Goal: Task Accomplishment & Management: Manage account settings

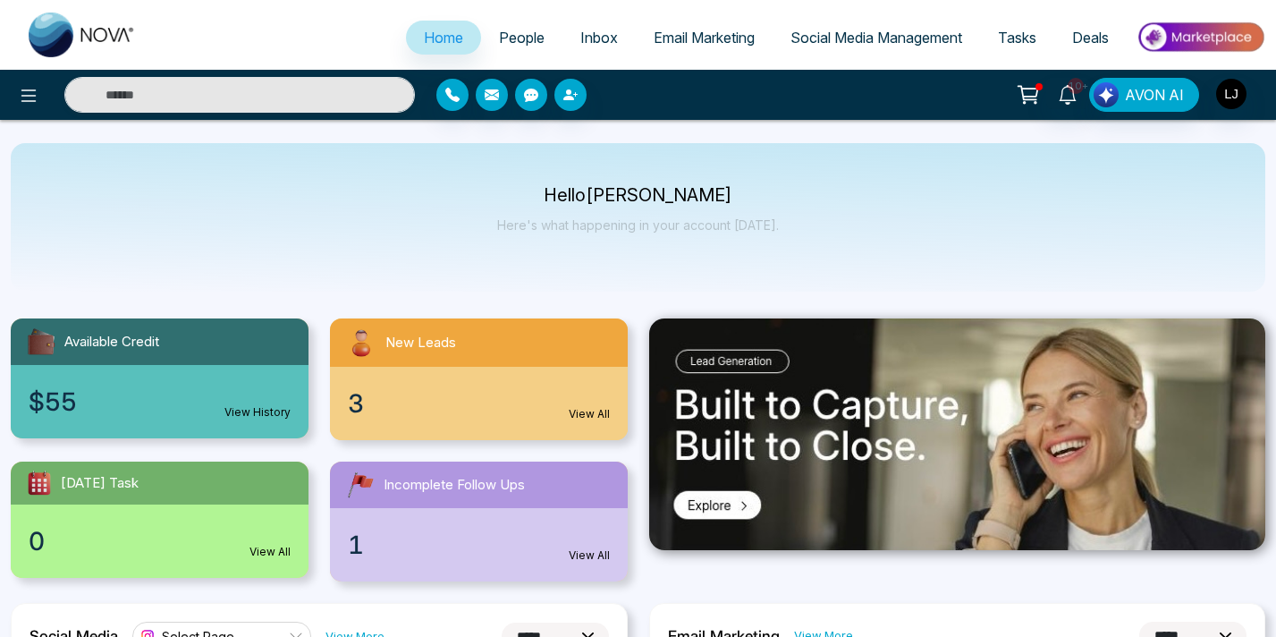
select select "*"
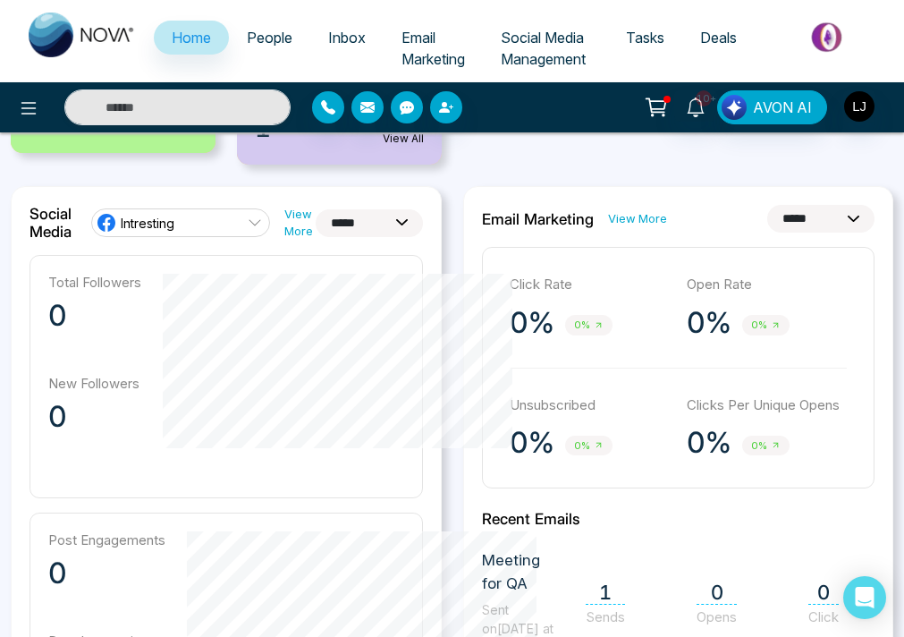
scroll to position [420, 0]
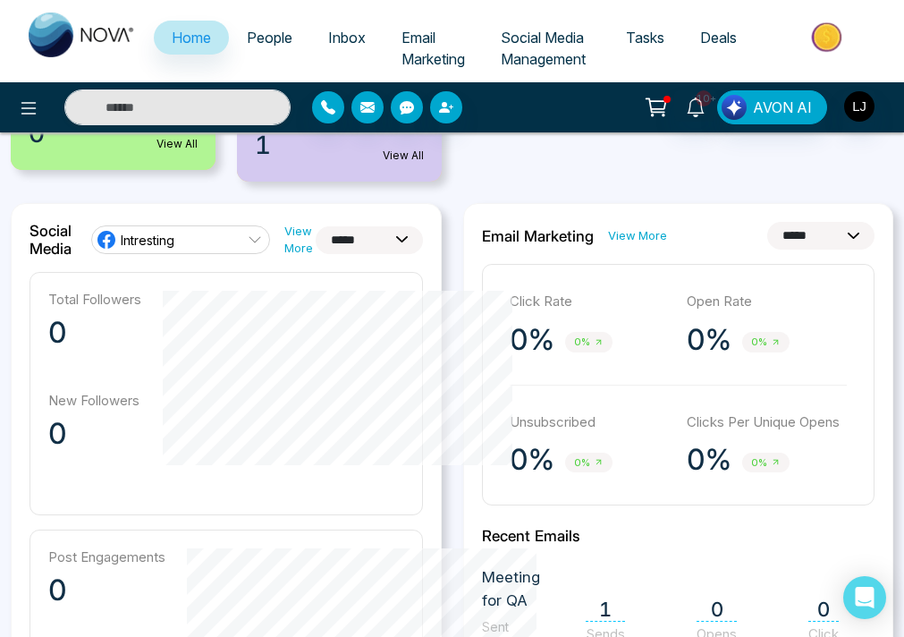
click at [142, 249] on div "Intresting" at bounding box center [135, 239] width 79 height 21
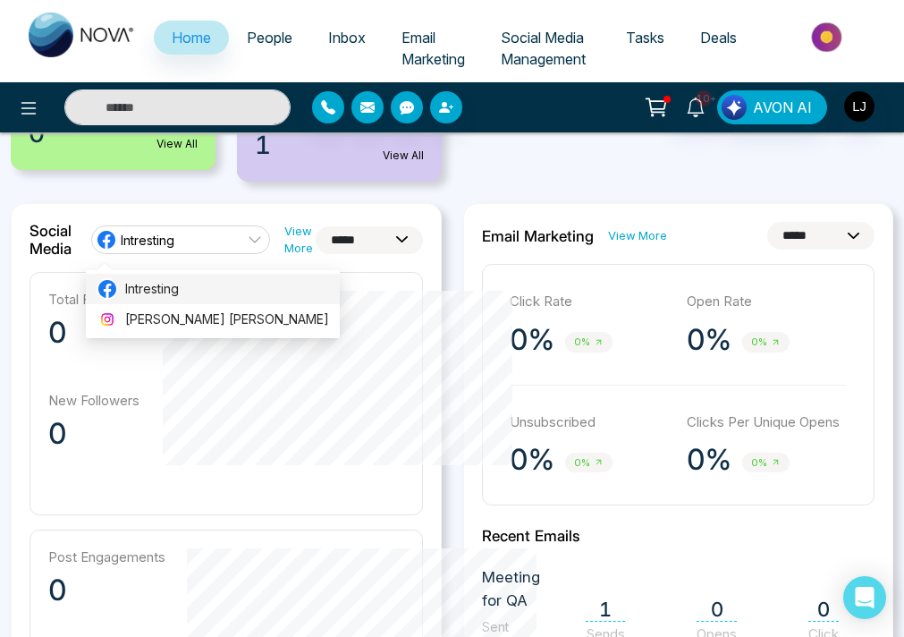
click at [135, 279] on span "Intresting" at bounding box center [227, 289] width 204 height 20
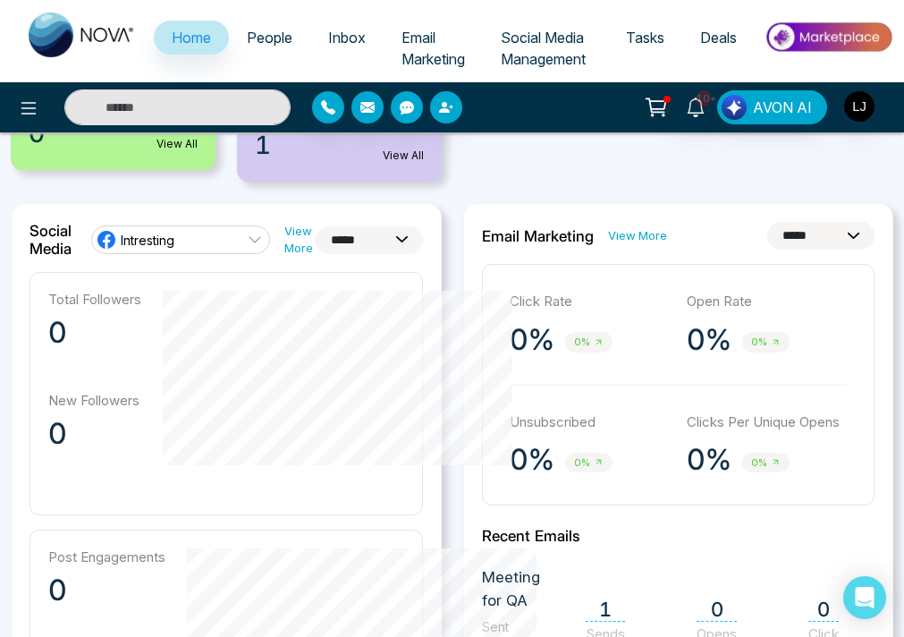
click at [126, 241] on span "Intresting" at bounding box center [148, 240] width 54 height 17
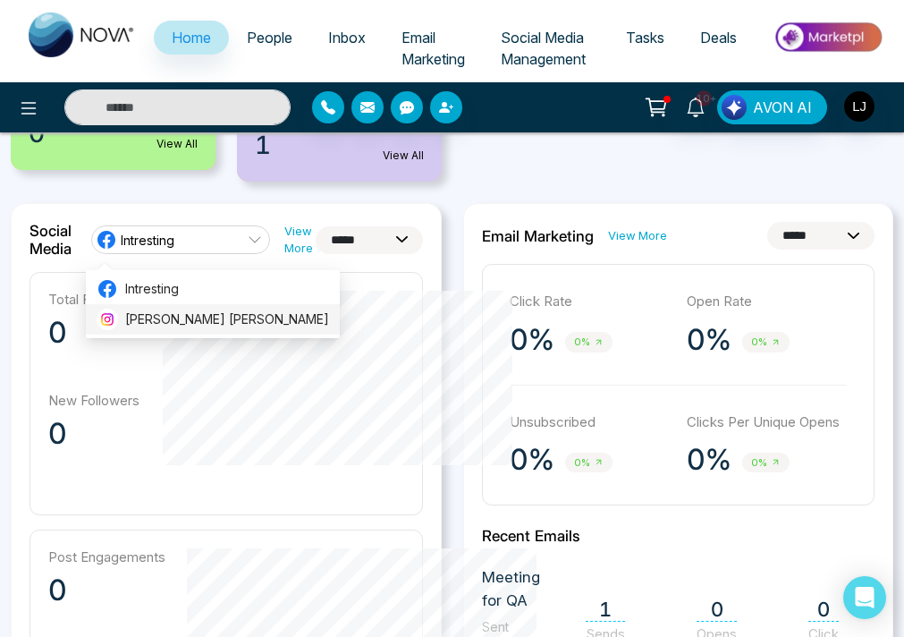
click at [161, 323] on span "Lokesh Avinash Joshi" at bounding box center [227, 319] width 204 height 20
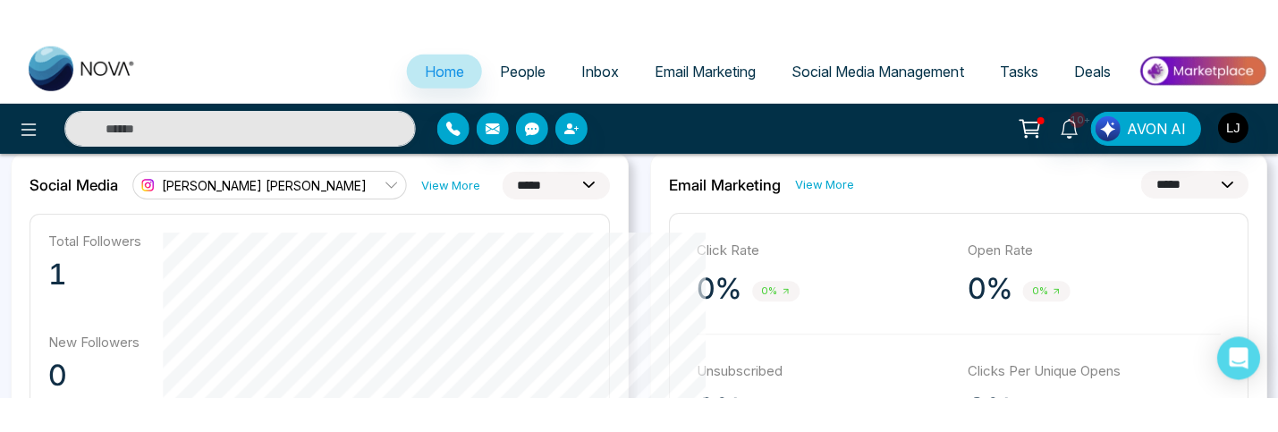
scroll to position [482, 0]
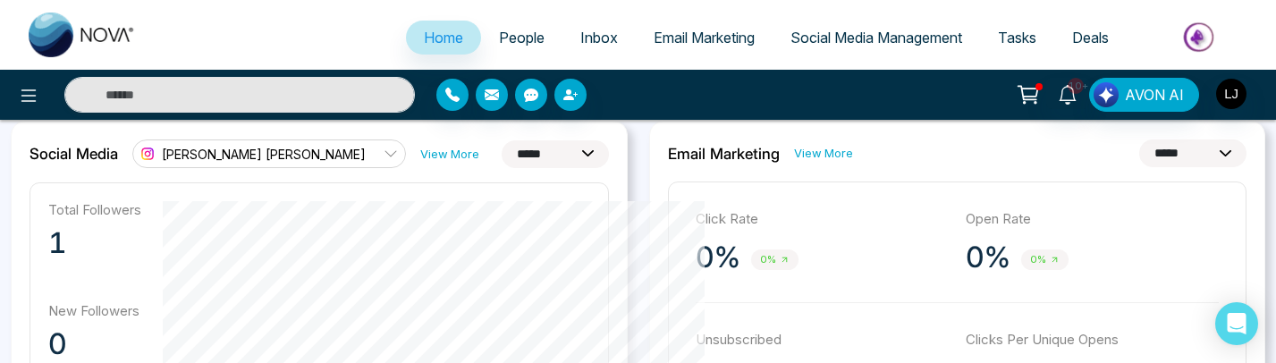
click at [236, 151] on span "Lokesh Avinash Joshi" at bounding box center [264, 154] width 204 height 17
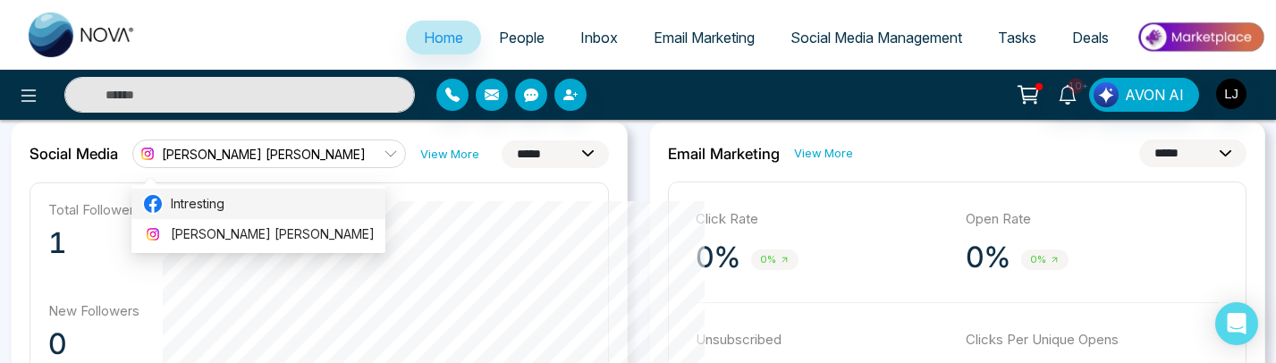
click at [223, 202] on span "Intresting" at bounding box center [273, 204] width 204 height 20
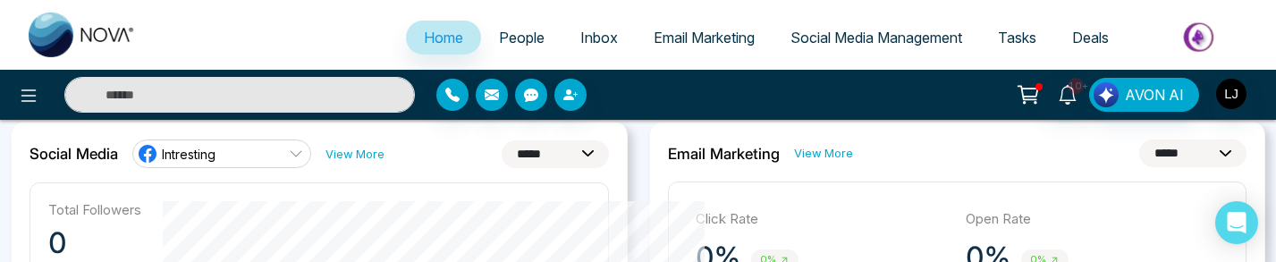
click at [198, 165] on link "Intresting" at bounding box center [221, 153] width 179 height 29
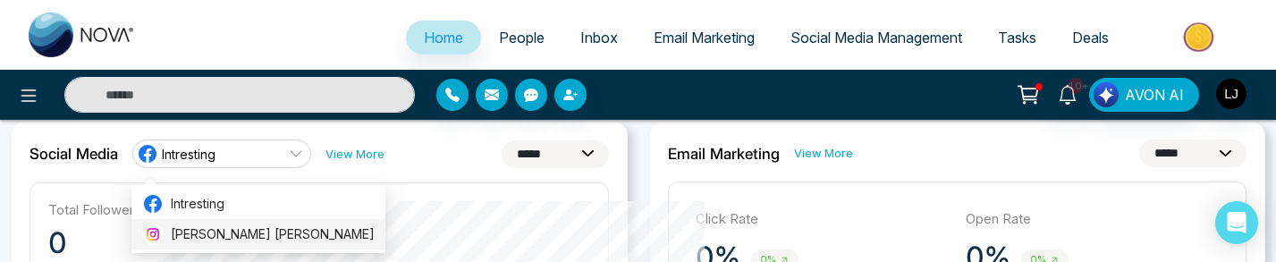
click at [198, 234] on span "Lokesh Avinash Joshi" at bounding box center [273, 234] width 204 height 20
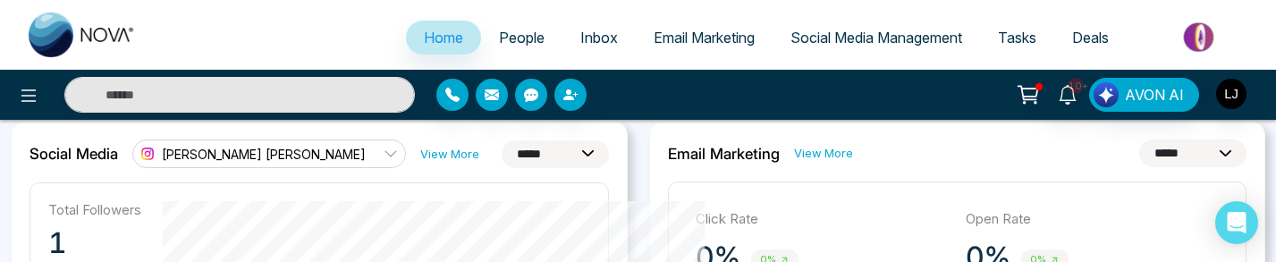
click at [193, 161] on span "Lokesh Avinash Joshi" at bounding box center [264, 154] width 204 height 17
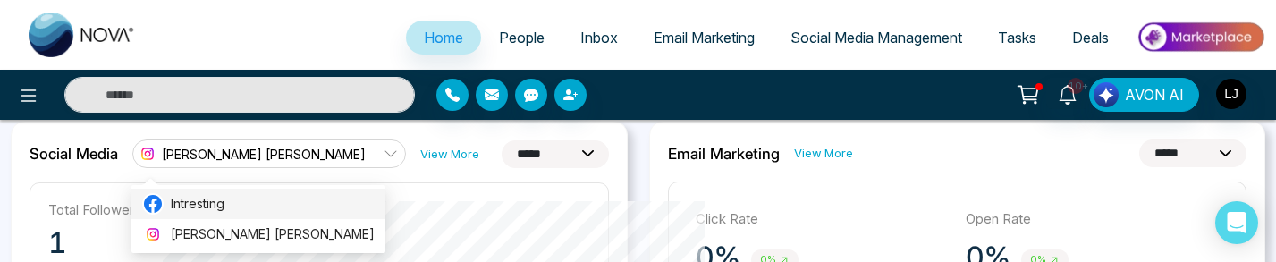
click at [190, 201] on span "Intresting" at bounding box center [273, 204] width 204 height 20
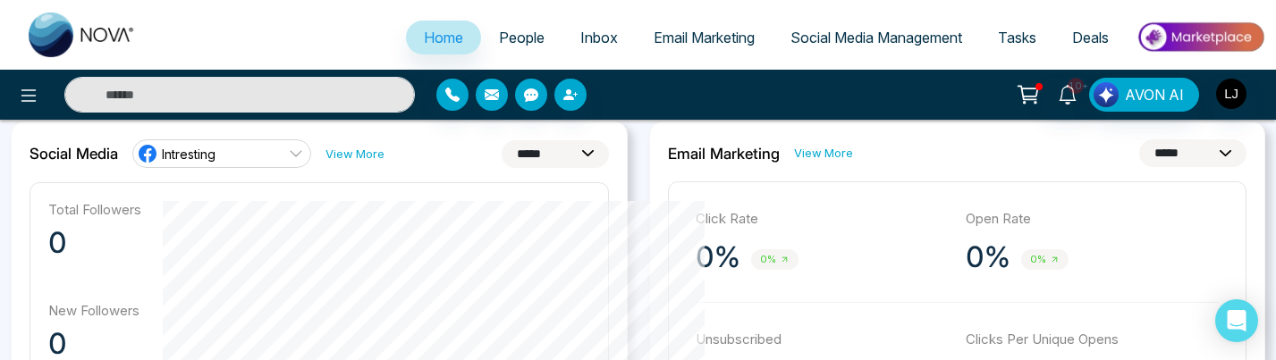
click at [549, 155] on select "**********" at bounding box center [555, 154] width 107 height 28
select select "**"
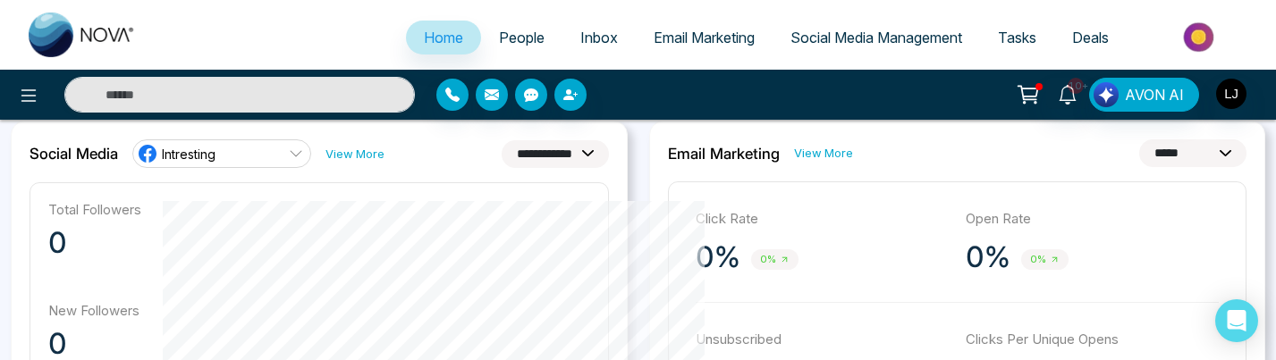
click at [502, 140] on select "**********" at bounding box center [555, 154] width 107 height 28
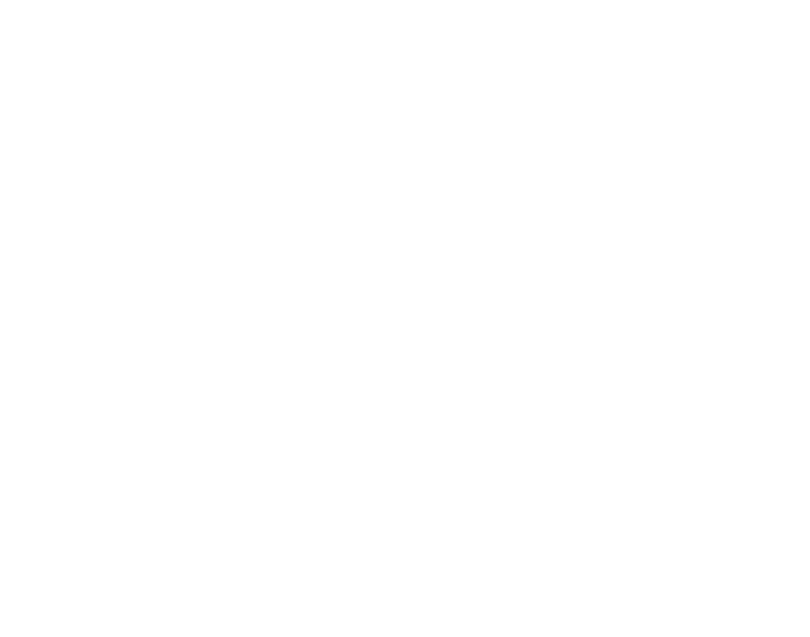
select select "*"
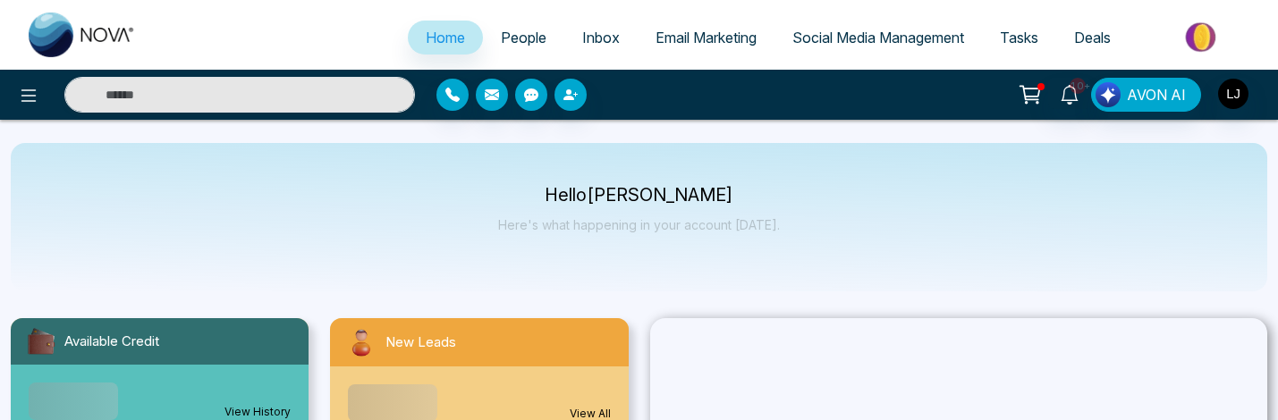
select select "*"
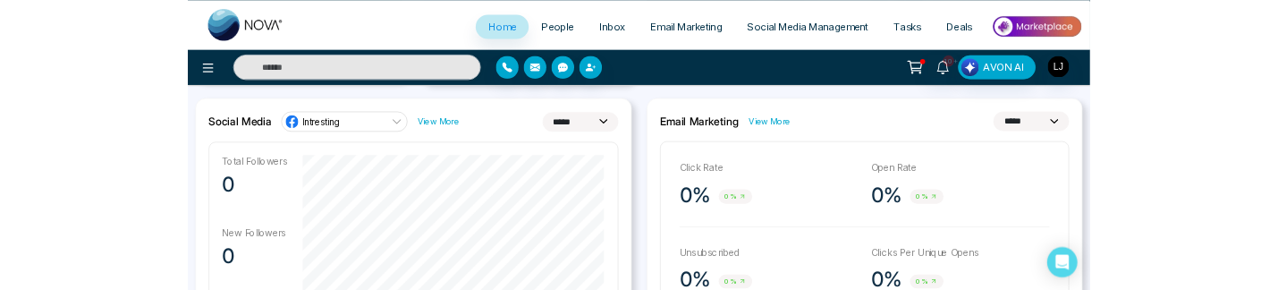
scroll to position [465, 0]
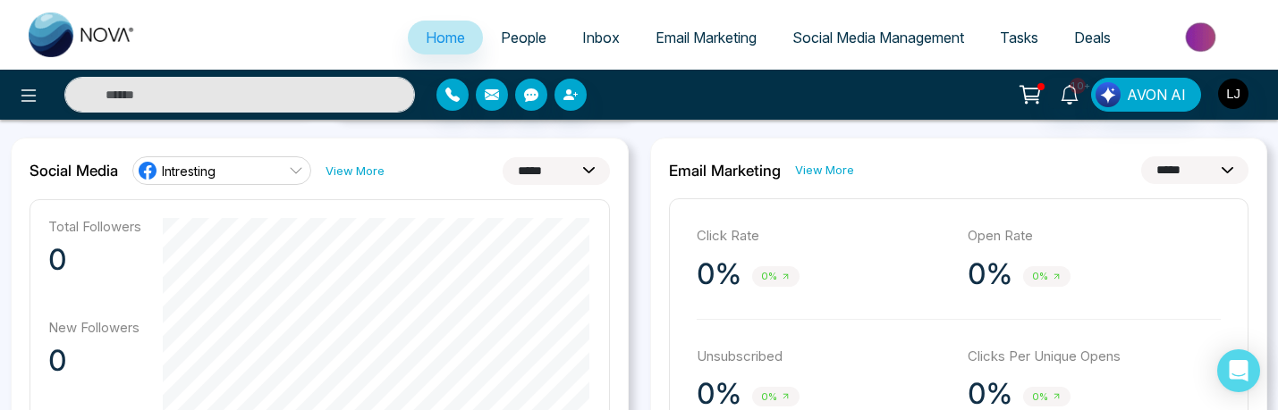
click at [801, 82] on div "10+ AVON AI" at bounding box center [1011, 95] width 511 height 34
click at [274, 160] on link "Intresting" at bounding box center [221, 170] width 179 height 29
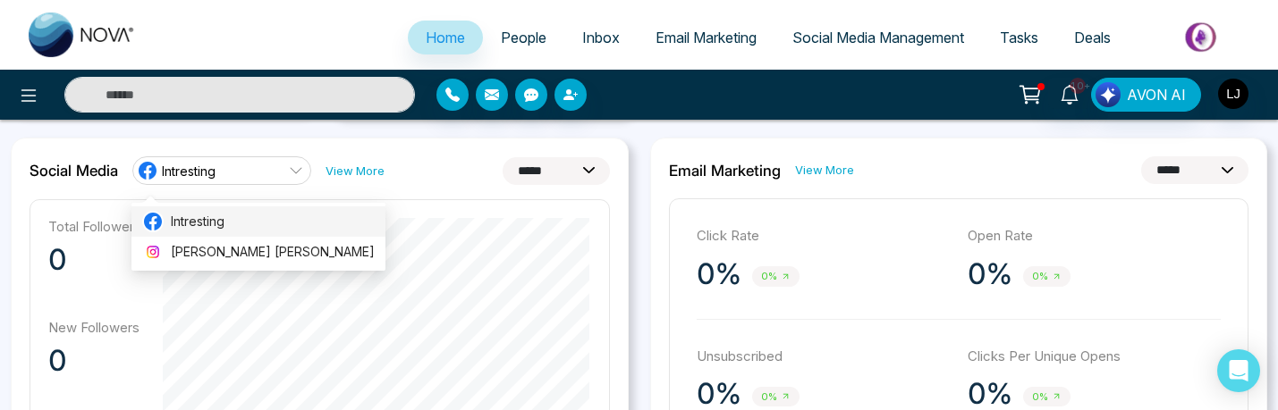
click at [194, 226] on span "Intresting" at bounding box center [273, 222] width 204 height 20
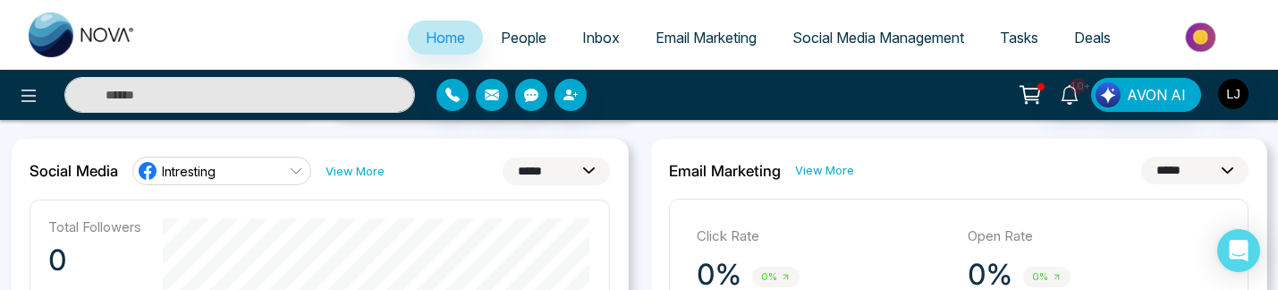
click at [207, 174] on span "Intresting" at bounding box center [189, 171] width 54 height 17
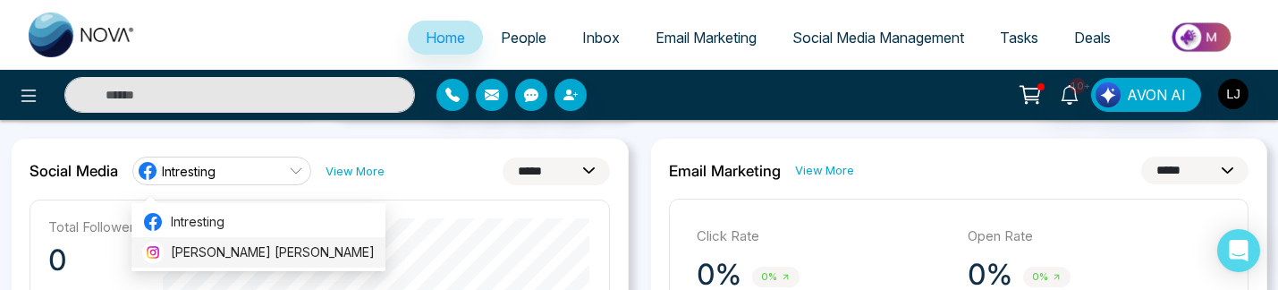
click at [190, 249] on span "[PERSON_NAME] [PERSON_NAME]" at bounding box center [273, 252] width 204 height 20
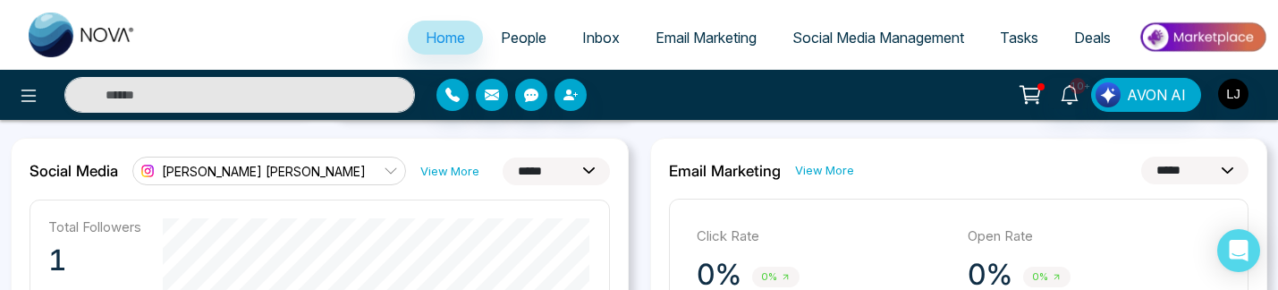
click at [217, 173] on span "[PERSON_NAME] [PERSON_NAME]" at bounding box center [264, 171] width 204 height 17
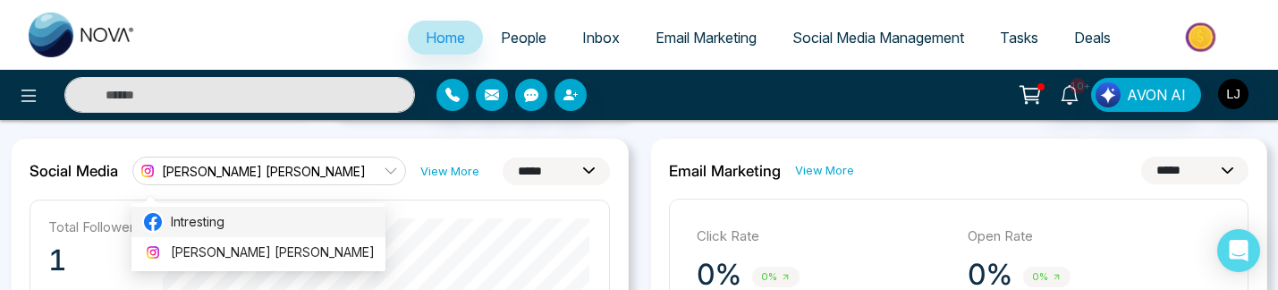
click at [196, 212] on span "Intresting" at bounding box center [273, 222] width 204 height 20
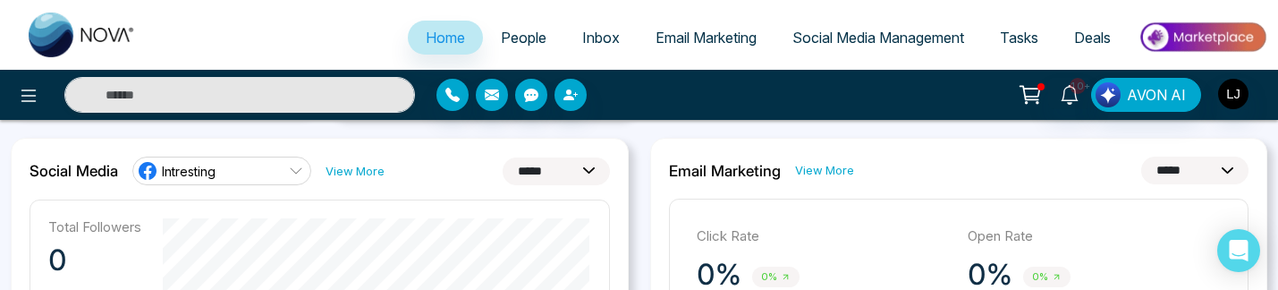
click at [543, 180] on select "**********" at bounding box center [556, 171] width 107 height 28
select select "**"
click at [503, 157] on select "**********" at bounding box center [556, 171] width 107 height 28
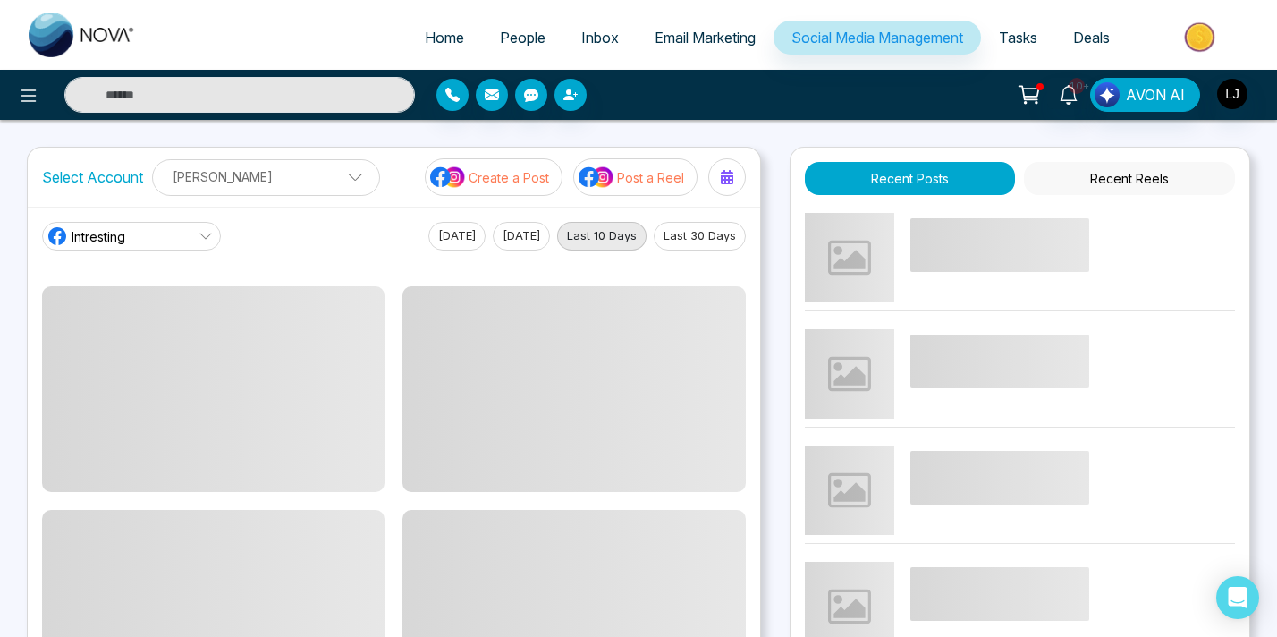
click at [848, 87] on div "10+ AVON AI" at bounding box center [1011, 95] width 511 height 34
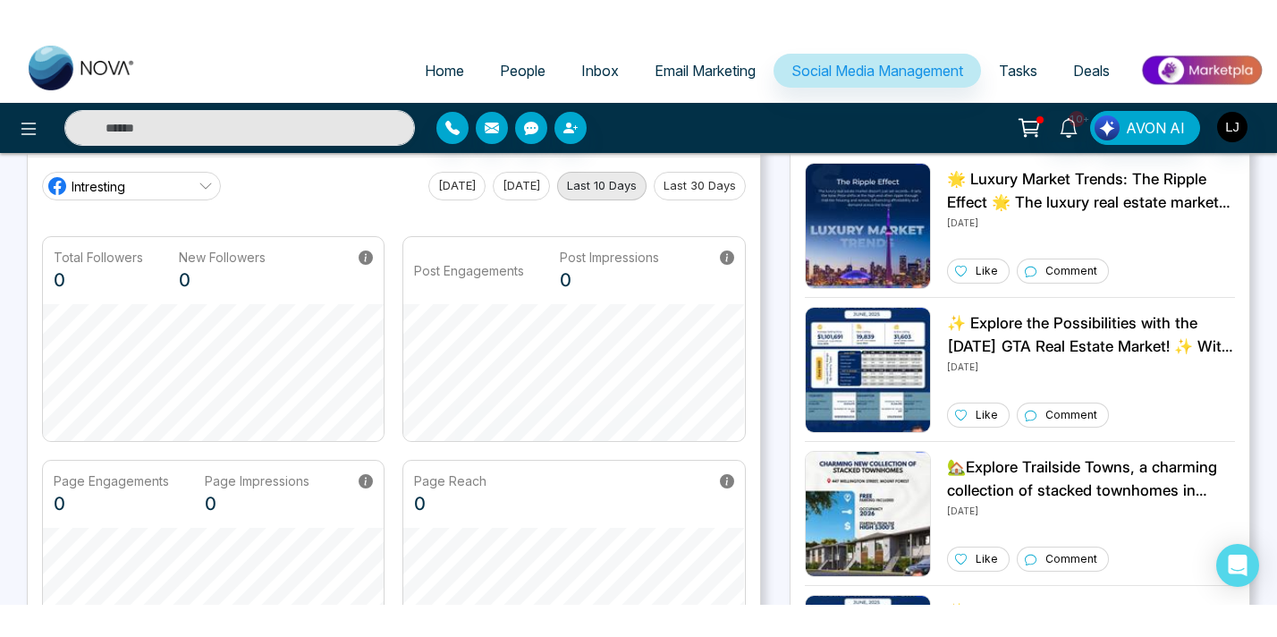
scroll to position [75, 0]
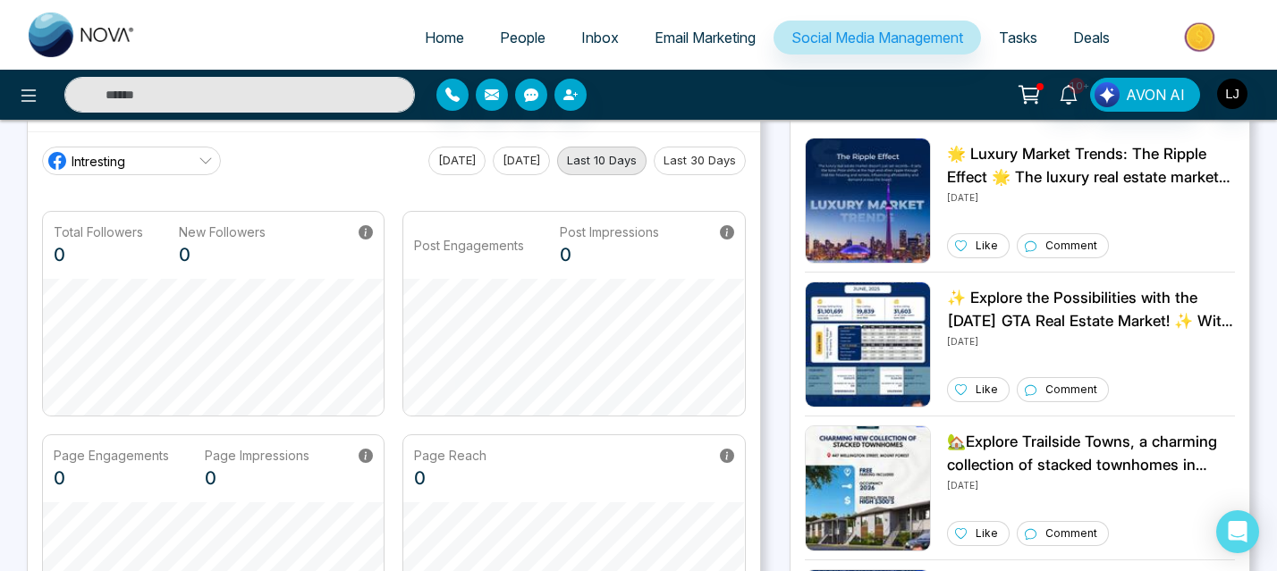
click at [705, 156] on button "Last 30 Days" at bounding box center [700, 161] width 92 height 29
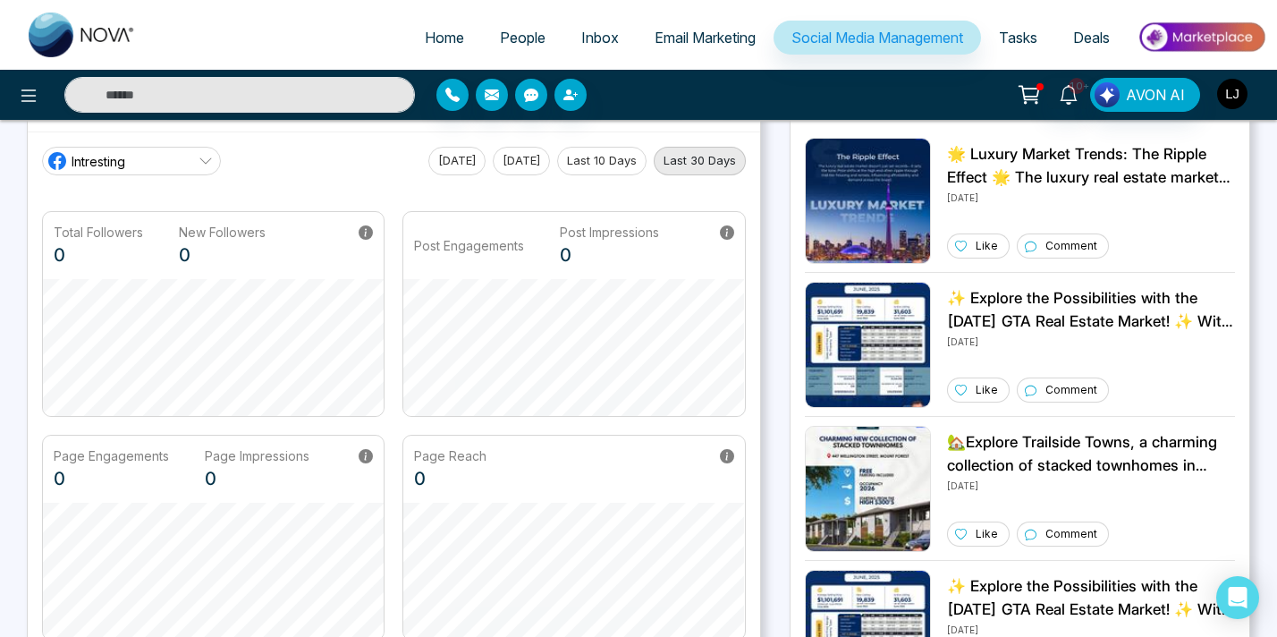
click at [1234, 99] on img "button" at bounding box center [1232, 94] width 30 height 30
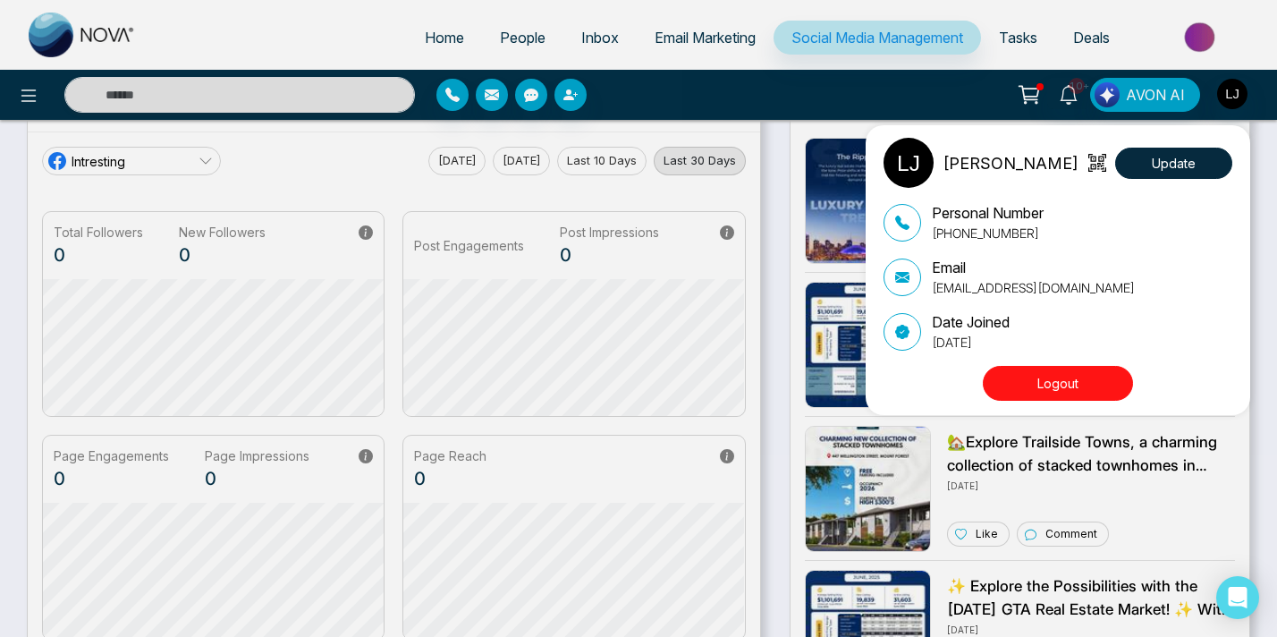
click at [1041, 392] on button "Logout" at bounding box center [1058, 383] width 150 height 35
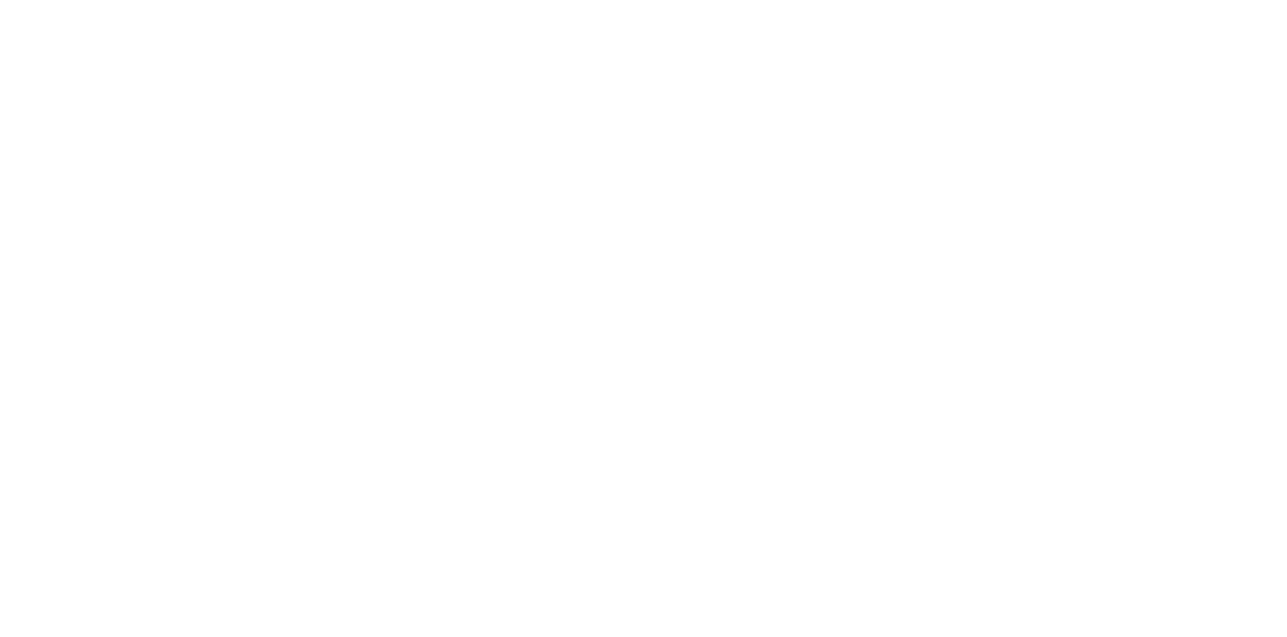
select select "*"
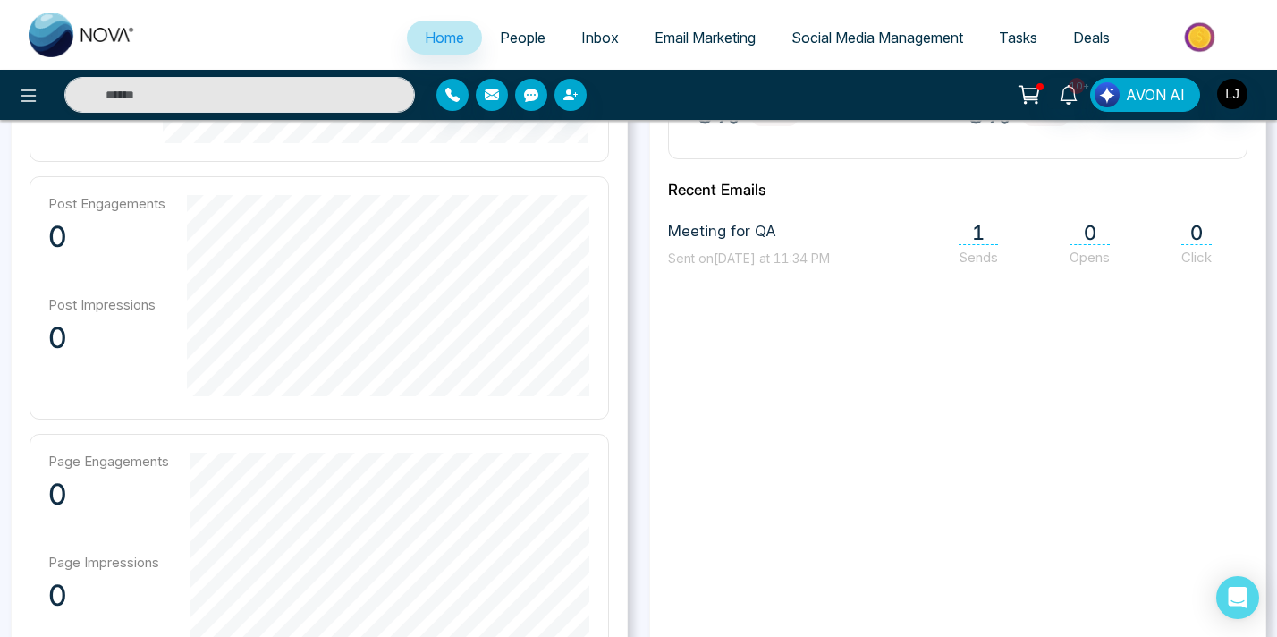
scroll to position [787, 0]
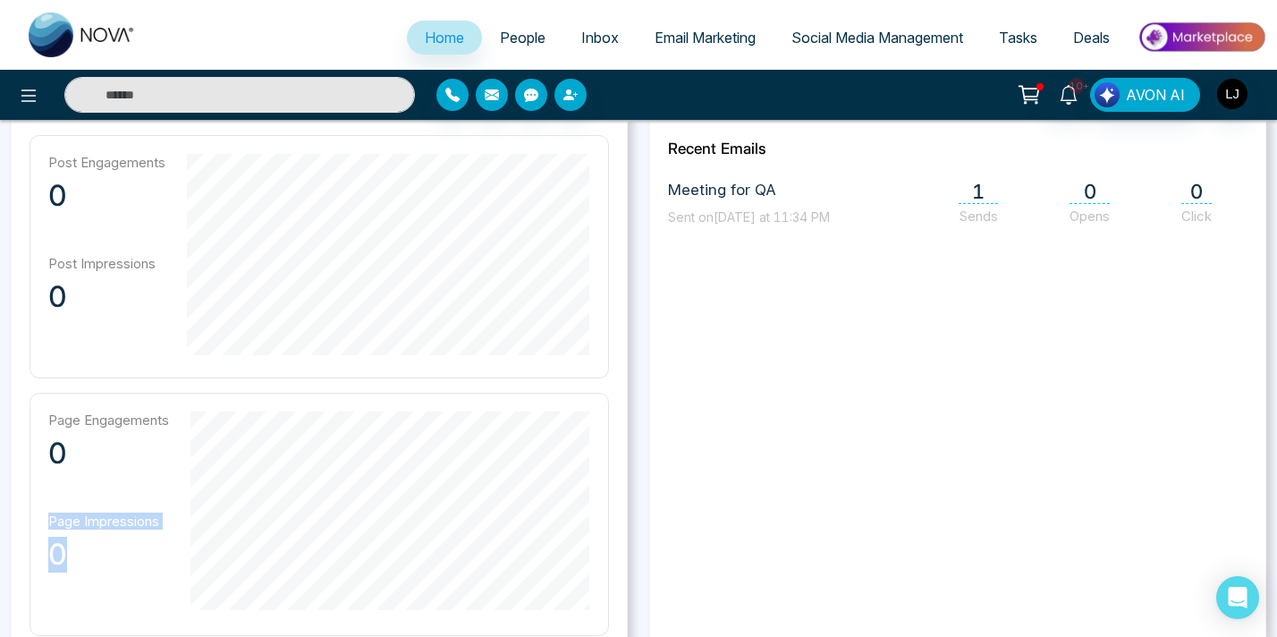
drag, startPoint x: 49, startPoint y: 521, endPoint x: 67, endPoint y: 570, distance: 52.3
click at [67, 571] on div "Page Impressions 0" at bounding box center [108, 549] width 121 height 74
click at [67, 570] on p "0" at bounding box center [108, 554] width 121 height 36
drag, startPoint x: 67, startPoint y: 569, endPoint x: 44, endPoint y: 527, distance: 48.0
click at [44, 525] on div "Page Engagements 0 Page Impressions 0" at bounding box center [319, 514] width 579 height 243
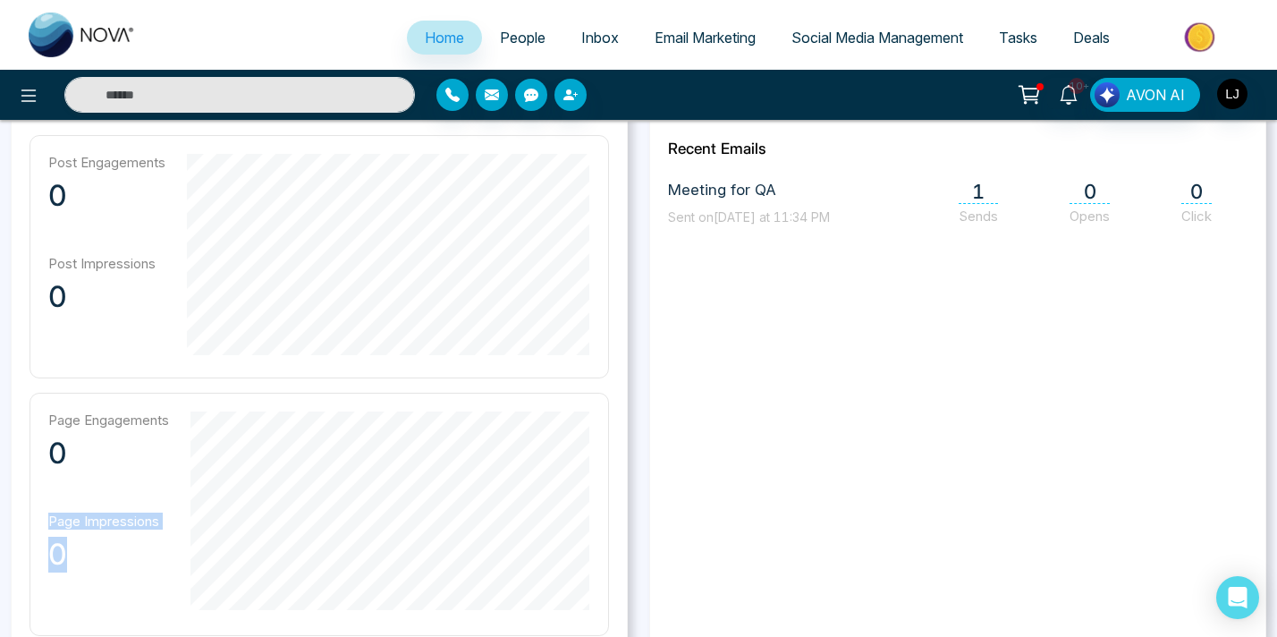
click at [44, 527] on div "Page Engagements 0 Page Impressions 0" at bounding box center [319, 514] width 579 height 243
drag, startPoint x: 44, startPoint y: 527, endPoint x: 74, endPoint y: 561, distance: 45.6
click at [76, 562] on div "Page Engagements 0 Page Impressions 0" at bounding box center [319, 514] width 579 height 243
click at [74, 561] on p "0" at bounding box center [108, 554] width 121 height 36
drag, startPoint x: 74, startPoint y: 561, endPoint x: 39, endPoint y: 518, distance: 55.3
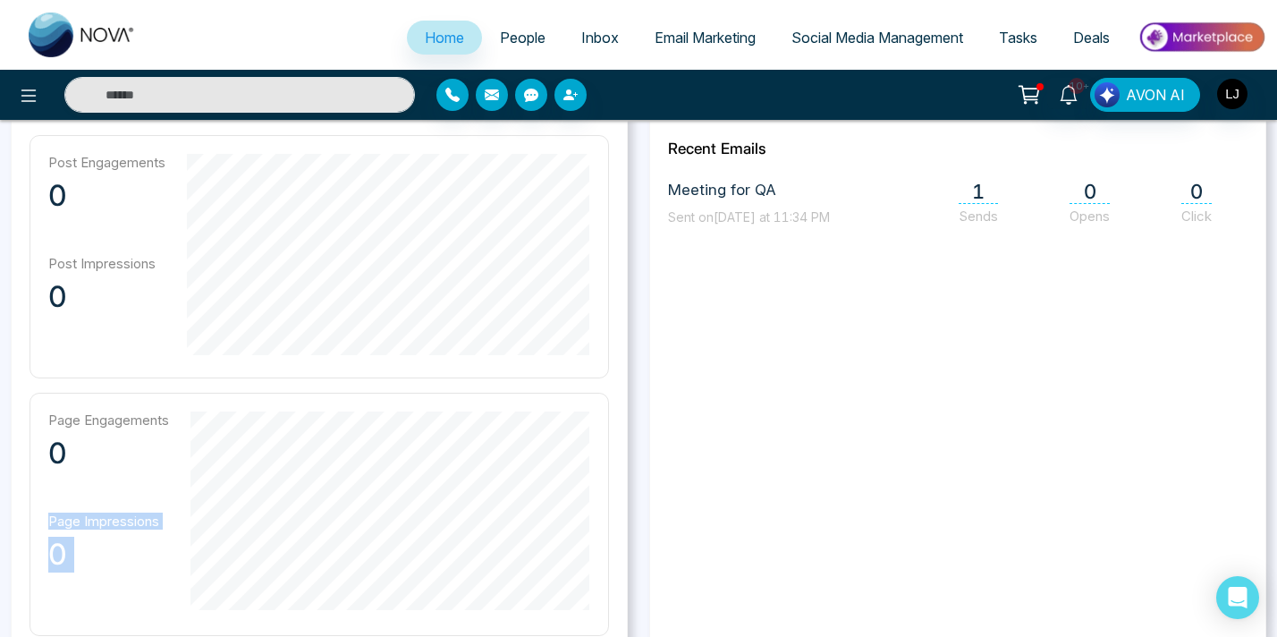
click at [39, 517] on div "Page Engagements 0 Page Impressions 0" at bounding box center [319, 514] width 579 height 243
click at [39, 518] on div "Page Engagements 0 Page Impressions 0" at bounding box center [319, 514] width 579 height 243
drag, startPoint x: 39, startPoint y: 518, endPoint x: 72, endPoint y: 549, distance: 44.9
click at [76, 552] on div "Page Engagements 0 Page Impressions 0" at bounding box center [319, 514] width 579 height 243
click at [72, 549] on p "0" at bounding box center [108, 554] width 121 height 36
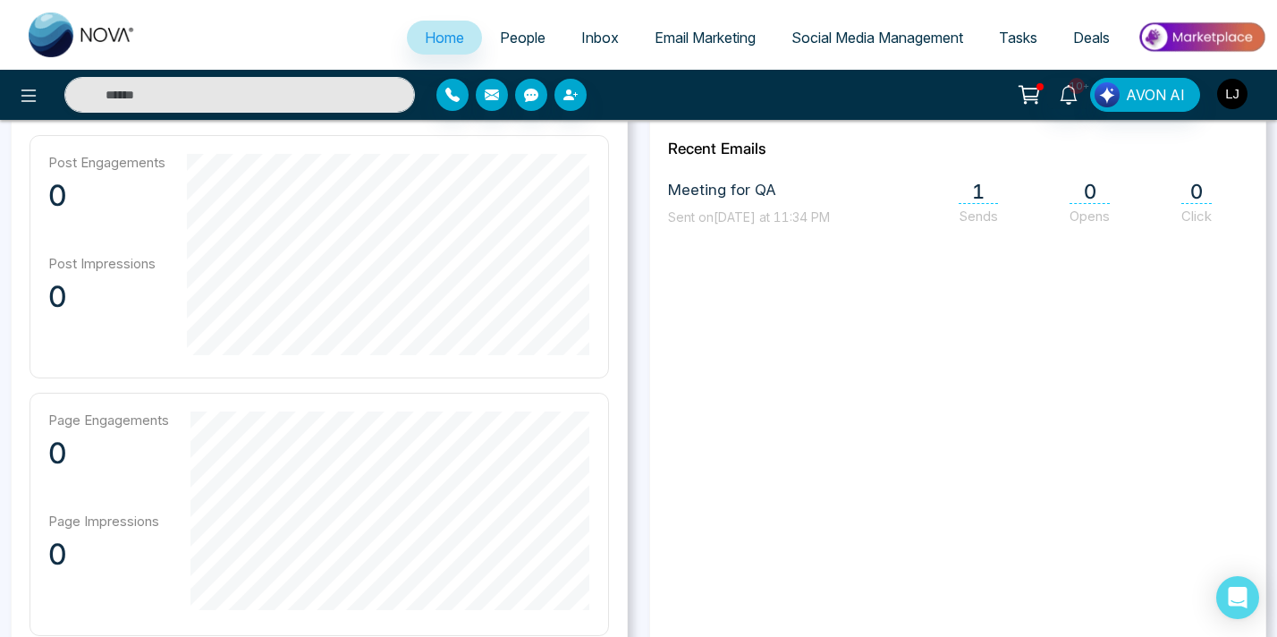
click at [1227, 95] on img "button" at bounding box center [1232, 94] width 30 height 30
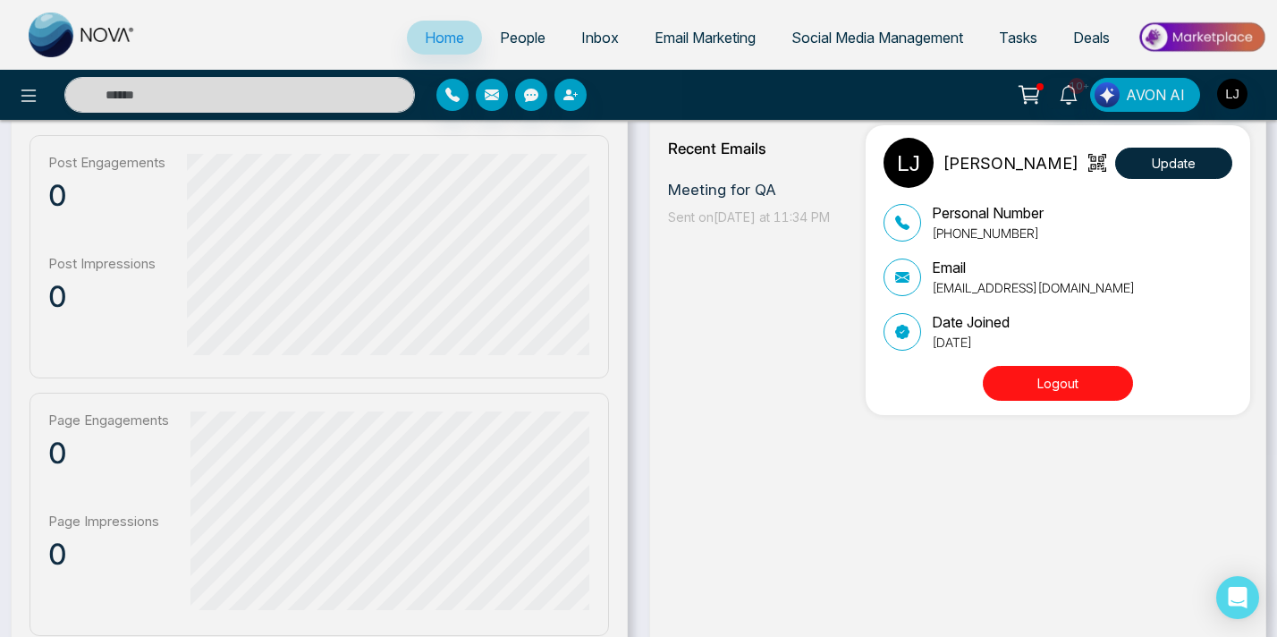
click at [709, 313] on div "Lokesh Joshi Update Personal Number +918421020309 Email lokeshjoshi6454@gmail.c…" at bounding box center [638, 318] width 1277 height 637
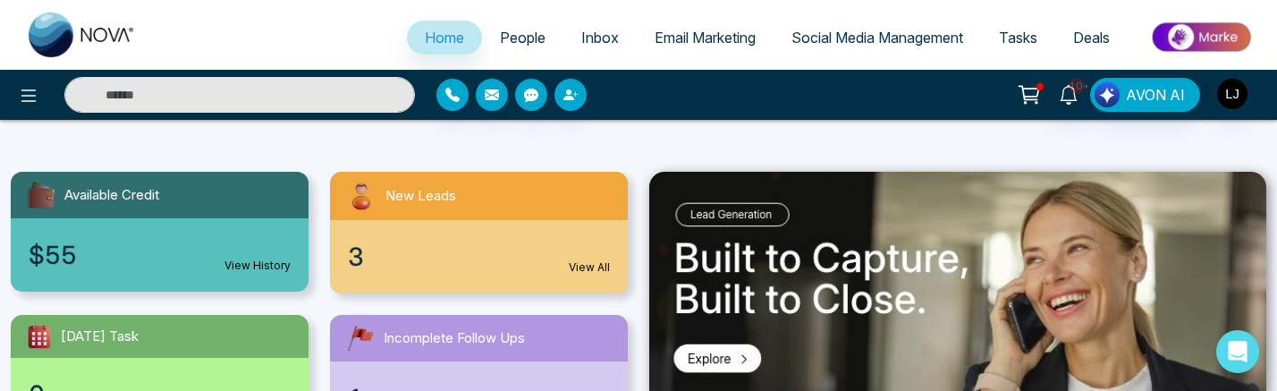
scroll to position [190, 0]
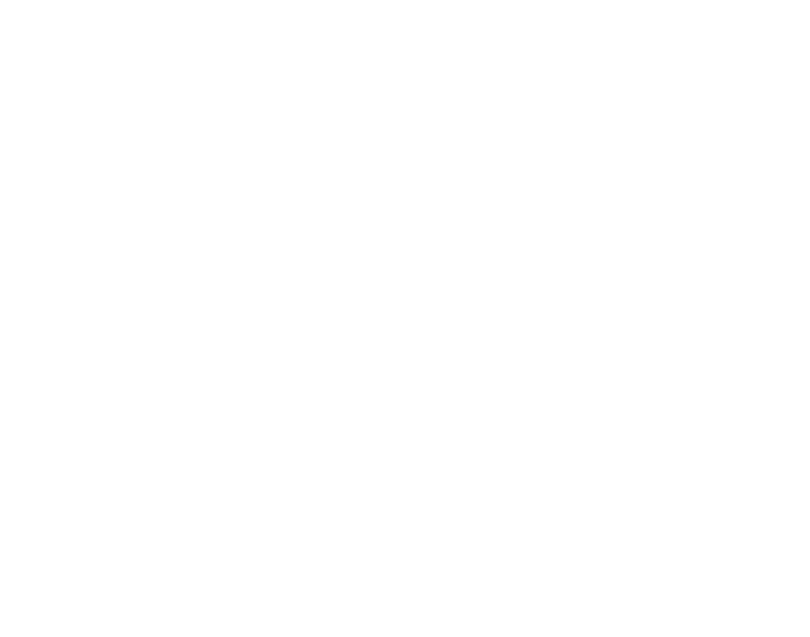
select select "*"
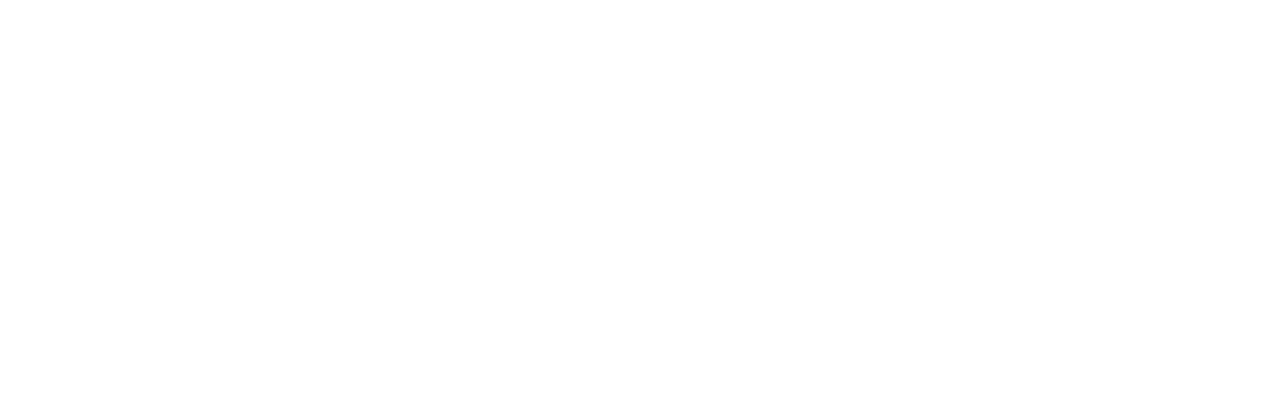
select select "*"
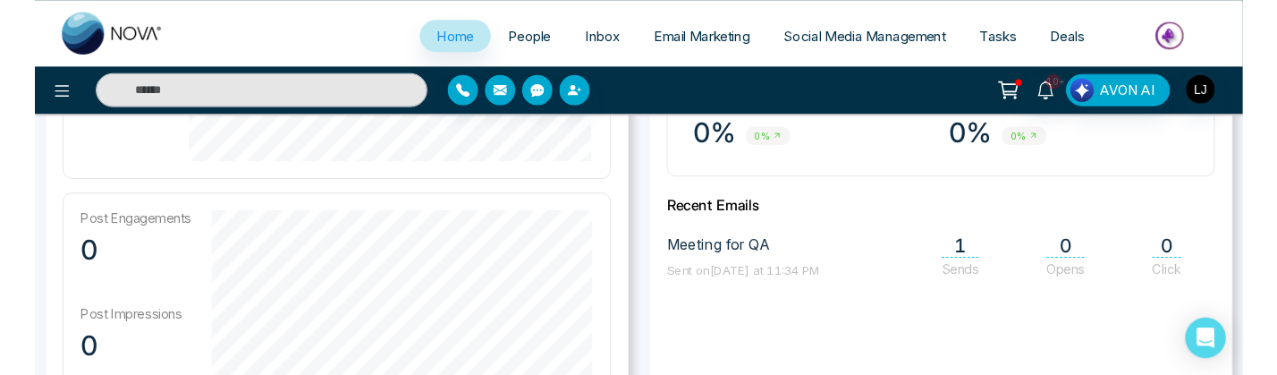
scroll to position [748, 0]
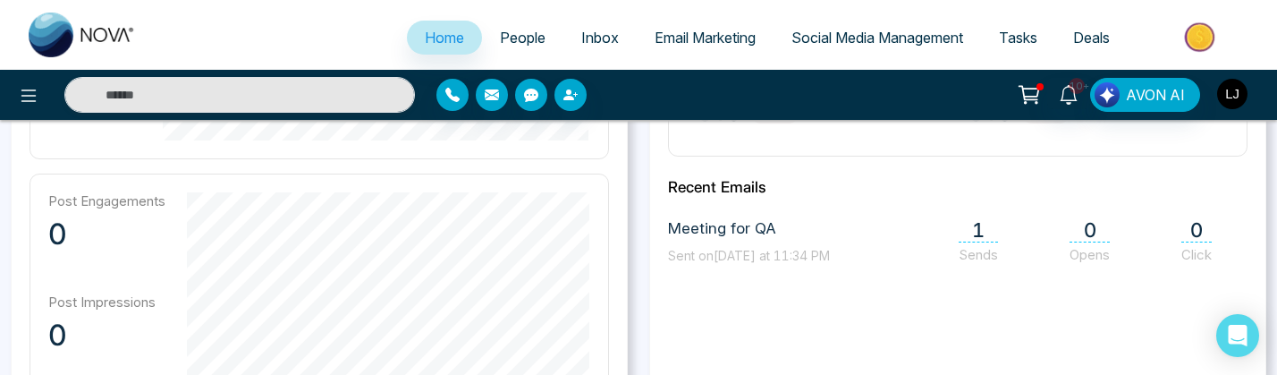
click at [1238, 101] on img "button" at bounding box center [1232, 94] width 30 height 30
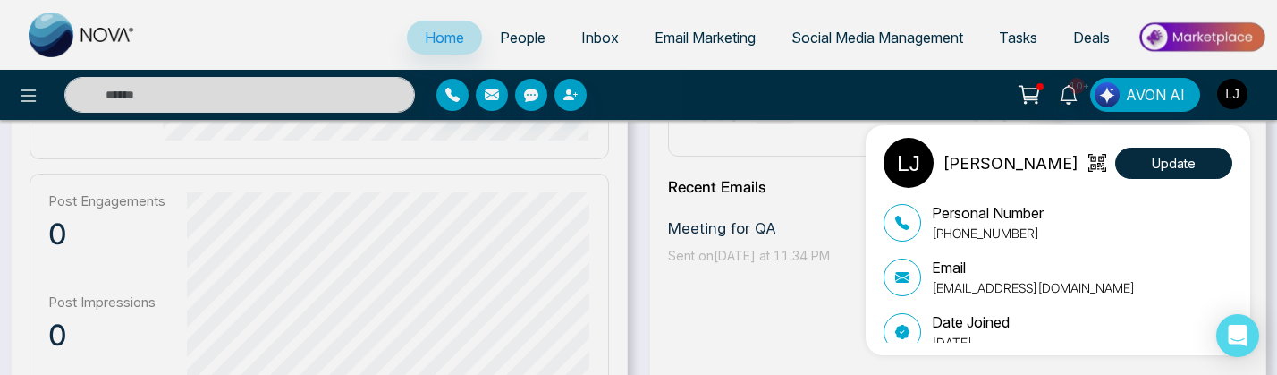
scroll to position [60, 0]
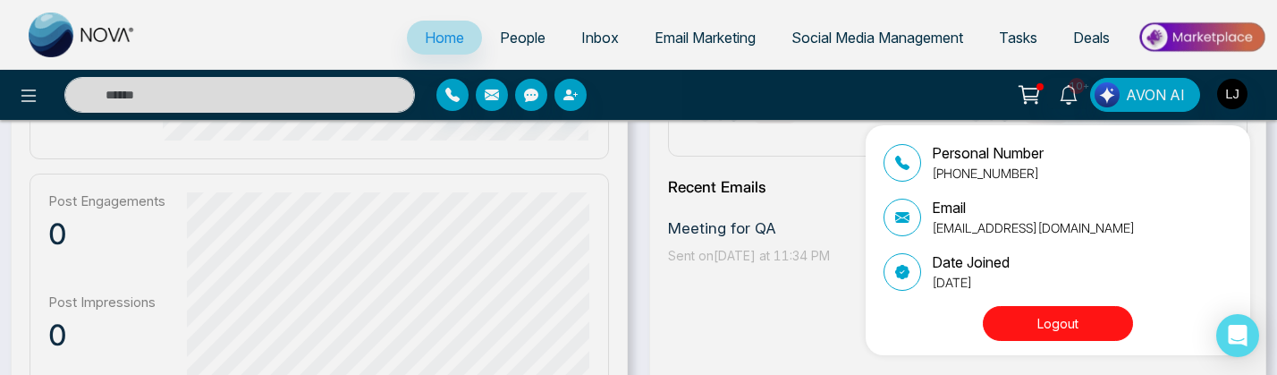
click at [1059, 331] on button "Logout" at bounding box center [1058, 323] width 150 height 35
